Goal: Contribute content: Contribute content

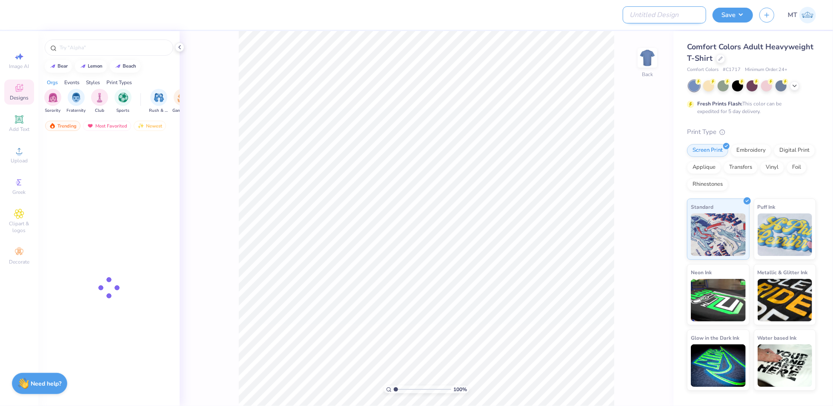
click at [671, 18] on input "Design Title" at bounding box center [663, 14] width 83 height 17
paste input "FPS239492"
type input "FPS239492"
click at [723, 57] on div at bounding box center [720, 57] width 9 height 9
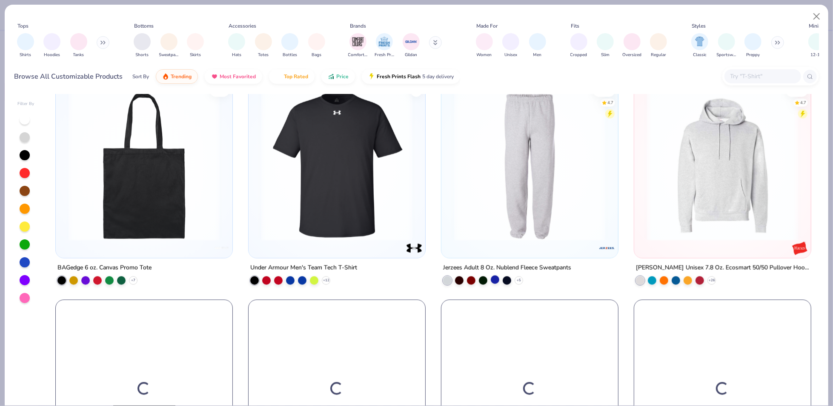
scroll to position [1004, 0]
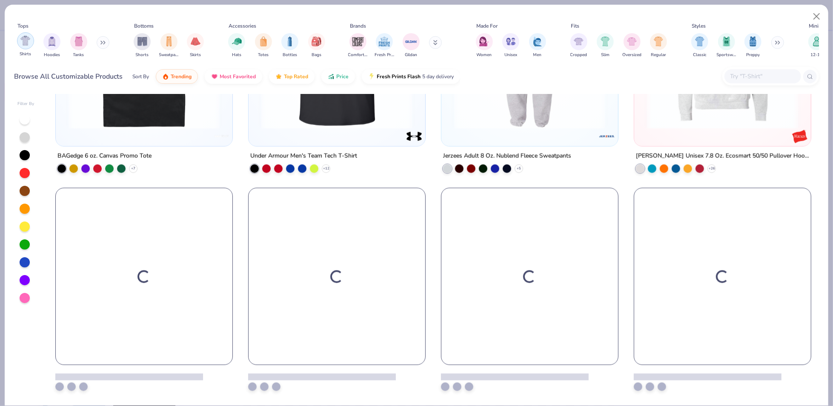
click at [29, 43] on img "filter for Shirts" at bounding box center [25, 41] width 10 height 10
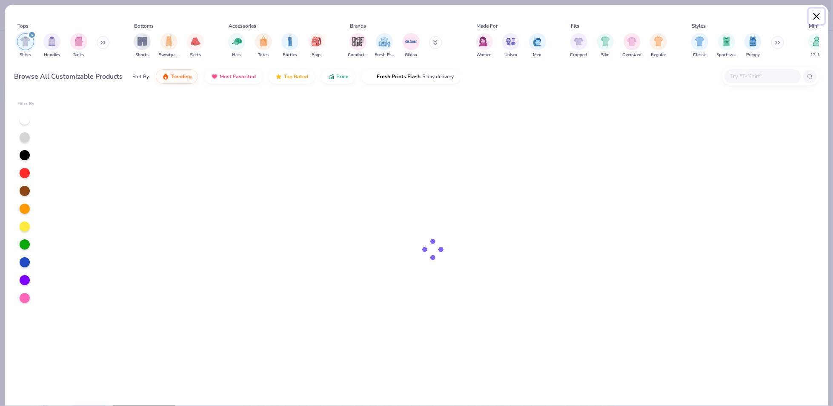
click at [816, 16] on button "Close" at bounding box center [816, 17] width 16 height 16
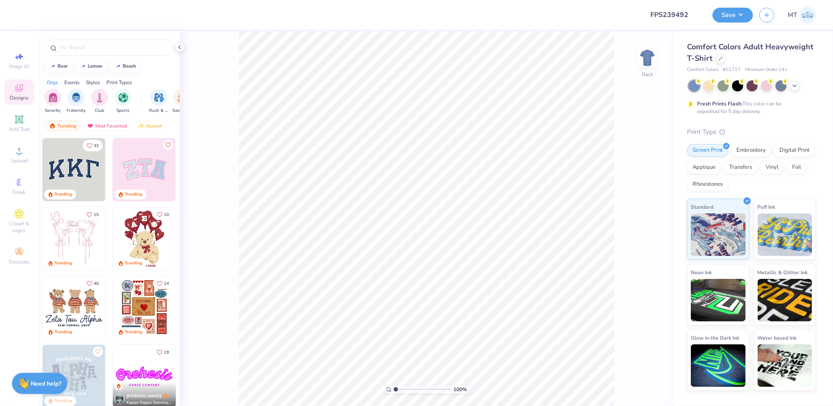
click at [728, 59] on div "Comfort Colors Adult Heavyweight T-Shirt" at bounding box center [751, 52] width 129 height 23
click at [724, 59] on div "Comfort Colors Adult Heavyweight T-Shirt" at bounding box center [751, 52] width 129 height 23
click at [719, 59] on icon at bounding box center [719, 57] width 3 height 3
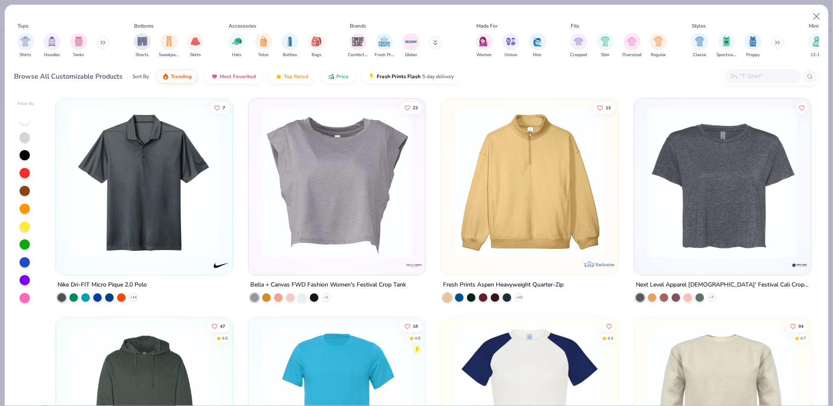
click at [756, 71] on div at bounding box center [762, 76] width 77 height 14
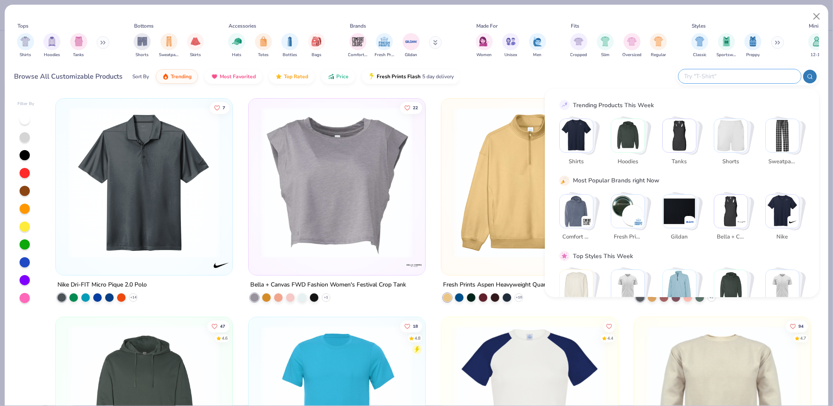
paste input "FP38"
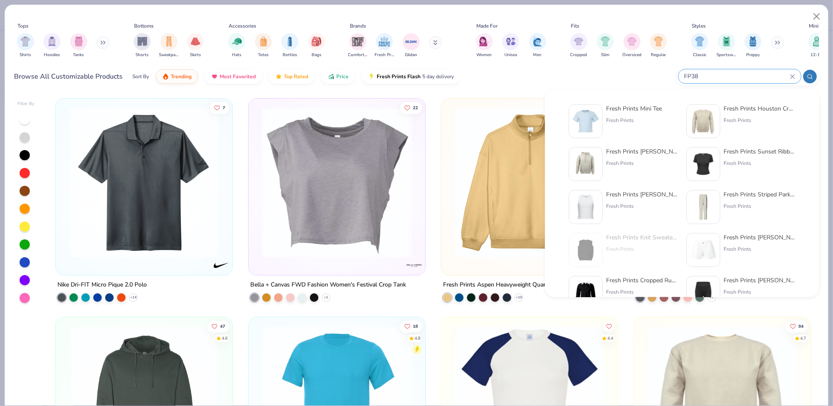
type input "FP38"
click at [601, 103] on div "Fresh Prints Mini Tee Fresh Prints Fresh Prints Houston Crew Fresh Prints Fresh…" at bounding box center [681, 335] width 245 height 470
click at [588, 123] on img at bounding box center [585, 121] width 26 height 26
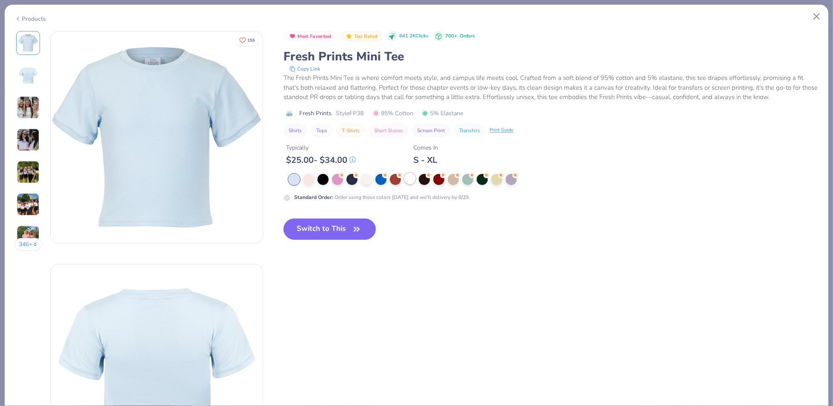
click at [409, 177] on div at bounding box center [409, 178] width 11 height 11
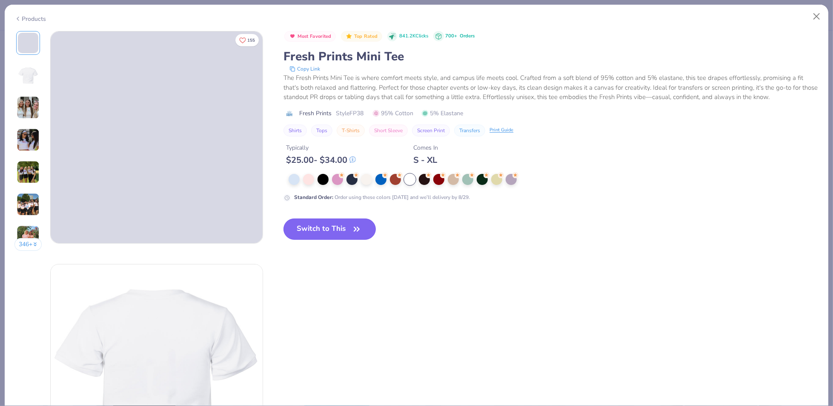
click at [339, 233] on button "Switch to This" at bounding box center [329, 229] width 92 height 21
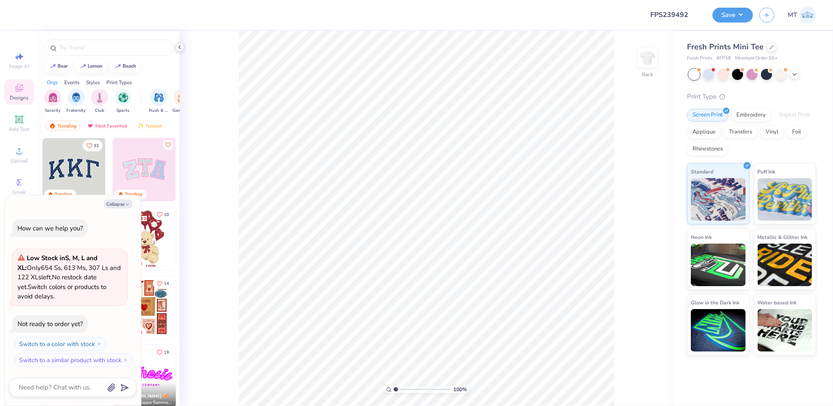
click at [182, 48] on icon at bounding box center [179, 47] width 7 height 7
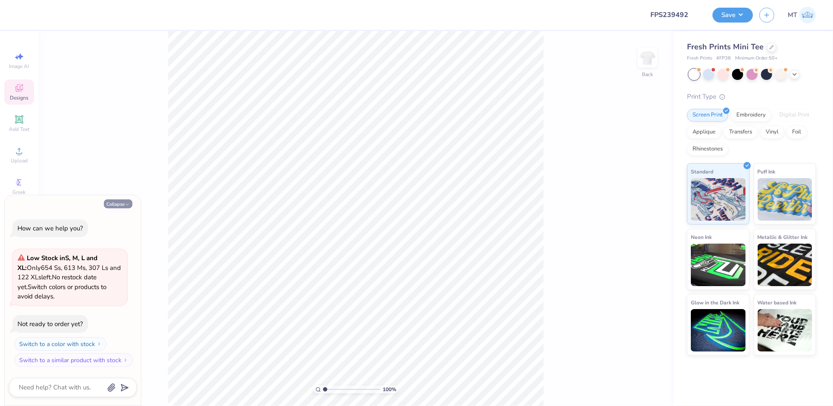
click at [125, 202] on icon "button" at bounding box center [127, 204] width 5 height 5
type textarea "x"
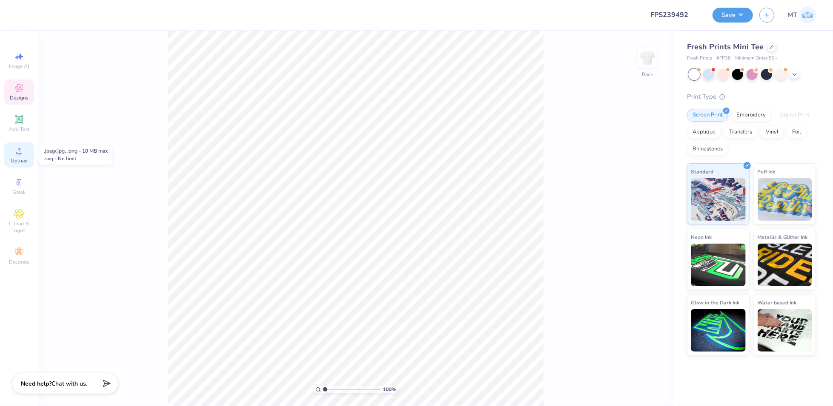
click at [17, 160] on span "Upload" at bounding box center [19, 160] width 17 height 7
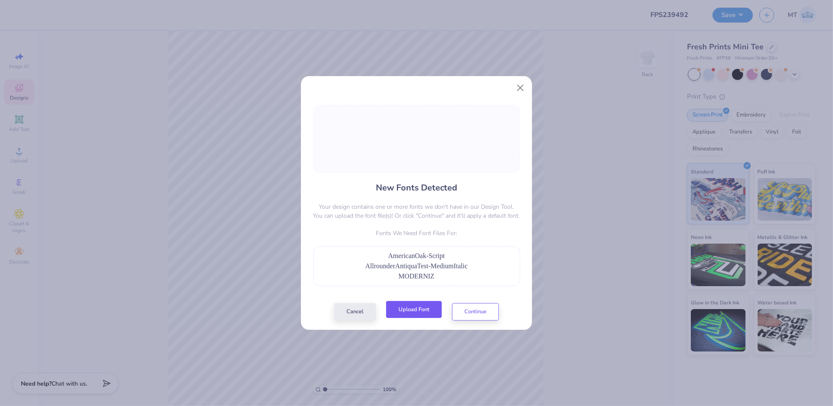
click at [408, 314] on button "Upload Font" at bounding box center [414, 309] width 56 height 17
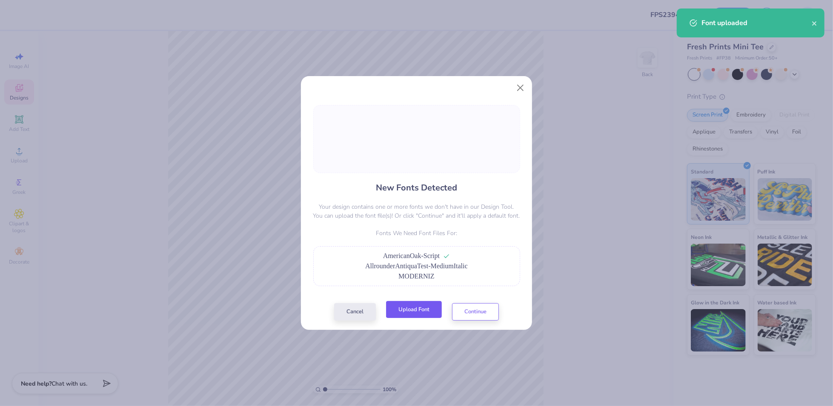
click at [426, 311] on button "Upload Font" at bounding box center [414, 309] width 56 height 17
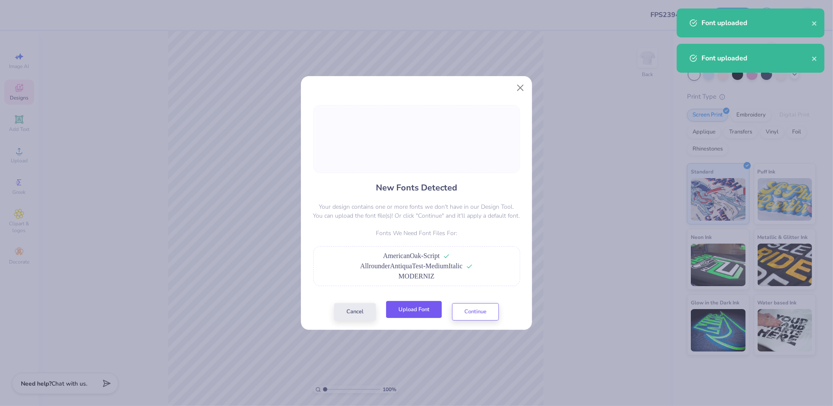
click at [428, 312] on button "Upload Font" at bounding box center [414, 309] width 56 height 17
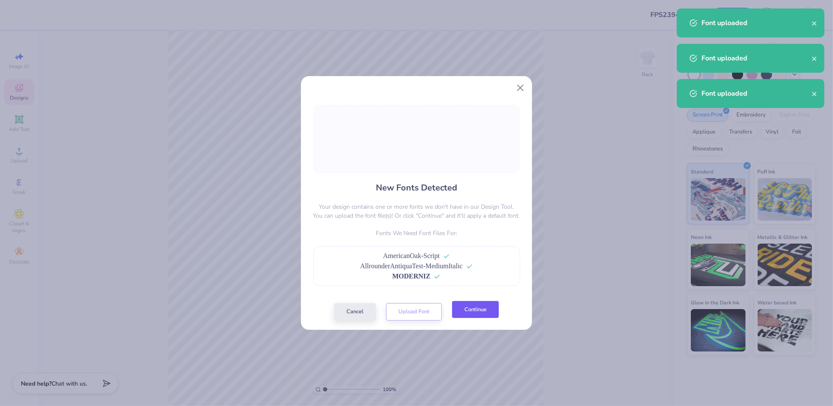
click at [478, 312] on button "Continue" at bounding box center [475, 309] width 47 height 17
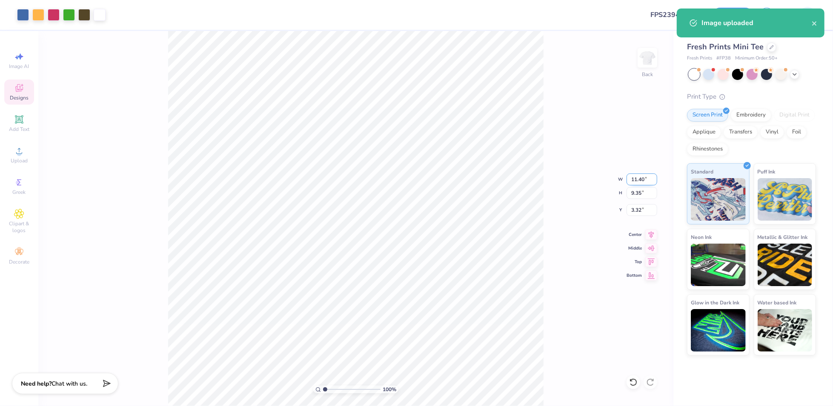
click at [637, 178] on input "11.40" at bounding box center [641, 180] width 31 height 12
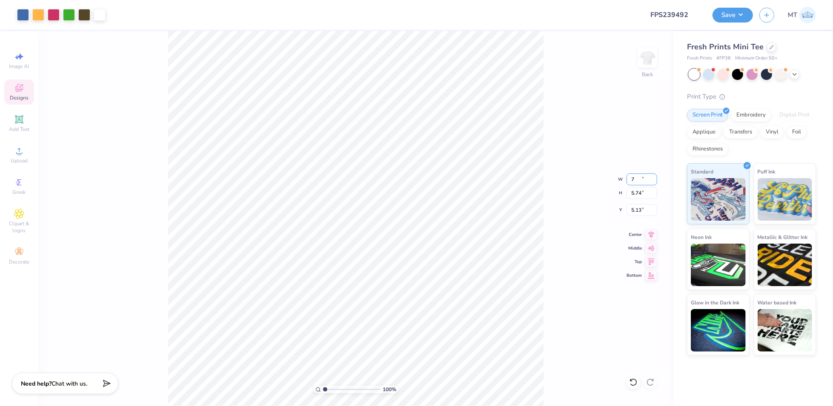
type input "7.00"
type input "5.74"
click at [639, 209] on input "5.13" at bounding box center [641, 210] width 31 height 12
click at [634, 210] on input "2.60" at bounding box center [641, 210] width 31 height 12
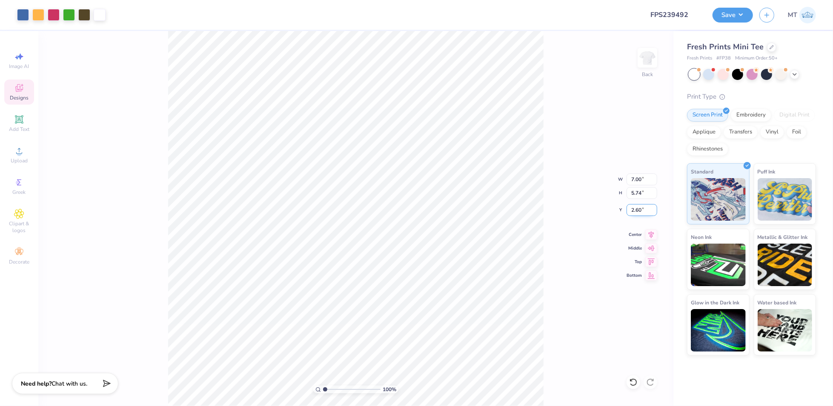
click at [634, 210] on input "2.60" at bounding box center [641, 210] width 31 height 12
type input "2.00"
click at [742, 12] on button "Save" at bounding box center [732, 13] width 40 height 15
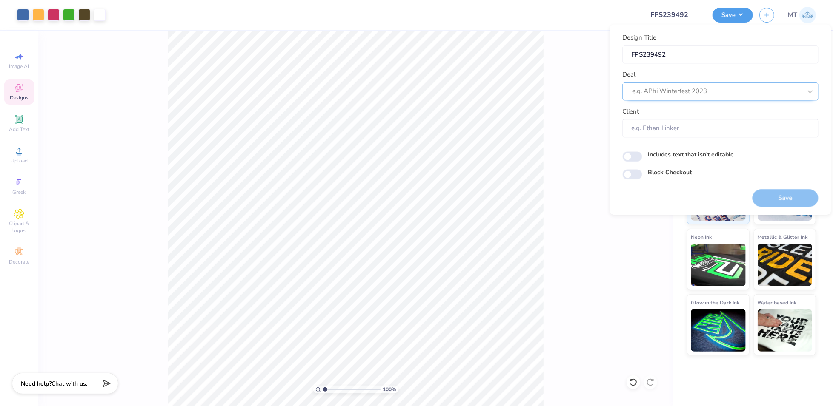
click at [709, 95] on div at bounding box center [716, 91] width 169 height 11
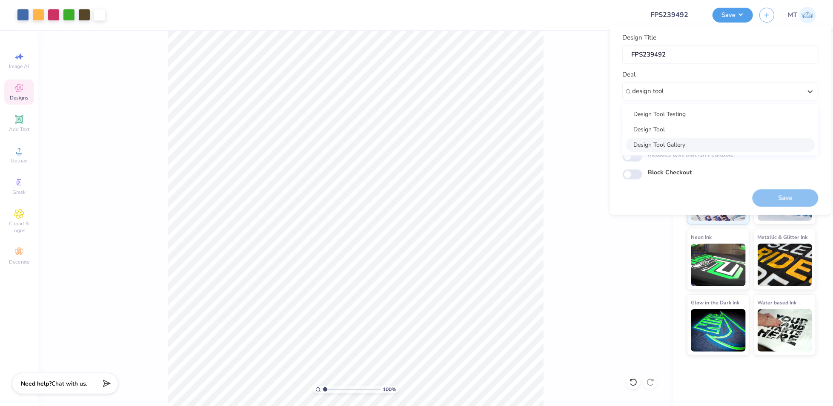
click at [685, 142] on div "Design Tool Gallery" at bounding box center [720, 145] width 189 height 14
type input "design tool"
type input "Design Tool Gallery User"
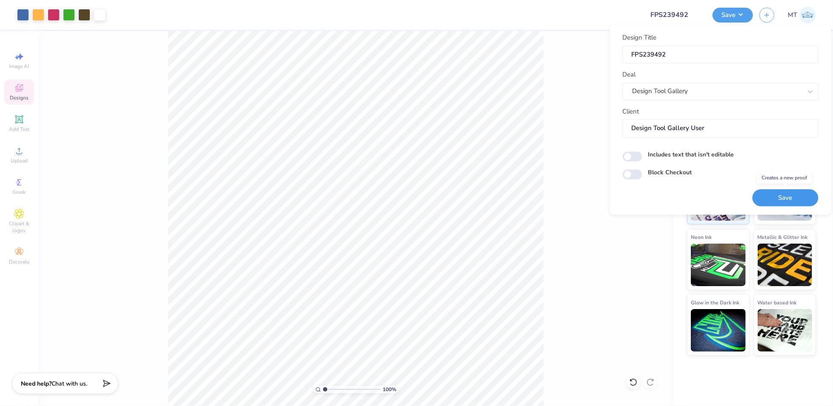
click at [784, 197] on button "Save" at bounding box center [785, 197] width 66 height 17
